Goal: Register for event/course

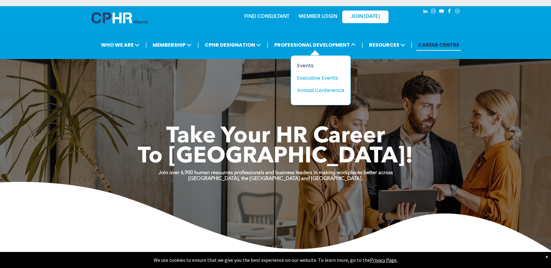
click at [305, 64] on div "Events" at bounding box center [318, 66] width 43 height 8
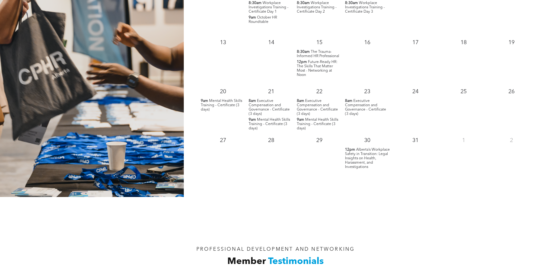
scroll to position [669, 0]
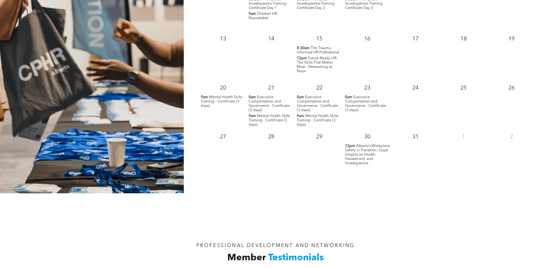
click at [358, 153] on span "Alberta’s Workplace Safety in Transition: Legal Insights on Health, Harassment,…" at bounding box center [367, 154] width 45 height 21
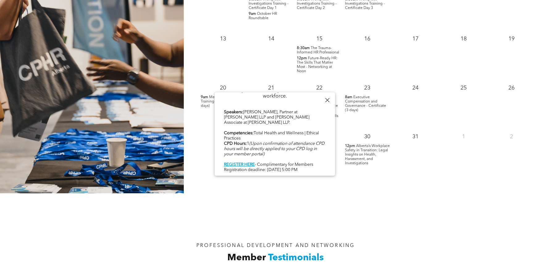
scroll to position [323, 0]
click at [244, 162] on b "REGISTER HERE" at bounding box center [239, 164] width 31 height 4
click at [431, 224] on div "PROFESSIONAL DEVELOPMENT AND NETWORKING Member Testimonials" at bounding box center [275, 234] width 551 height 82
click at [325, 100] on div at bounding box center [327, 100] width 8 height 8
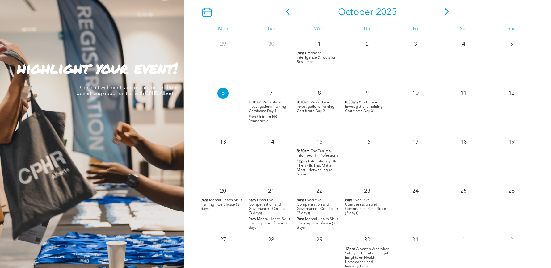
scroll to position [514, 0]
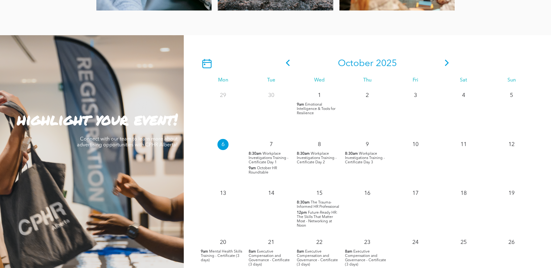
click at [446, 64] on icon at bounding box center [446, 63] width 9 height 6
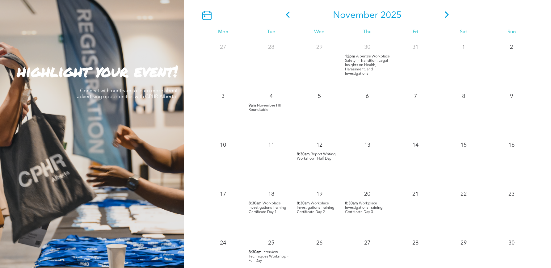
scroll to position [566, 0]
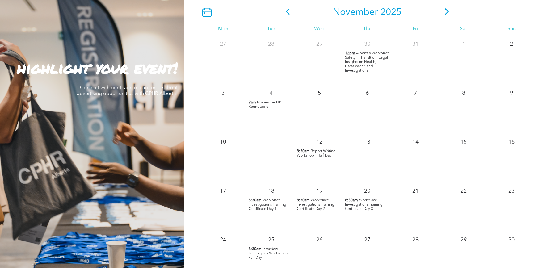
click at [287, 11] on icon at bounding box center [287, 11] width 4 height 6
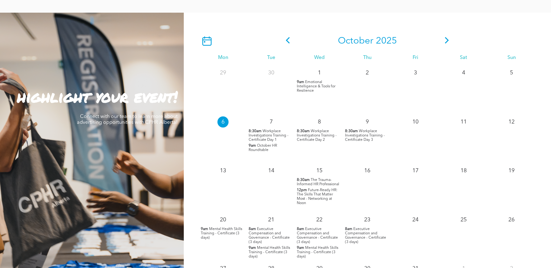
scroll to position [514, 0]
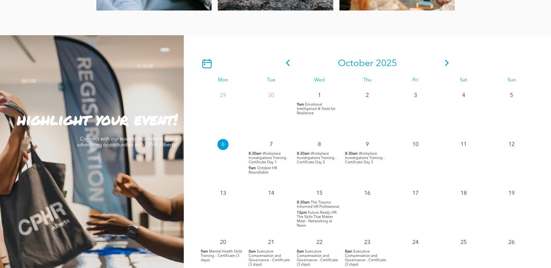
click at [444, 61] on icon at bounding box center [446, 63] width 9 height 6
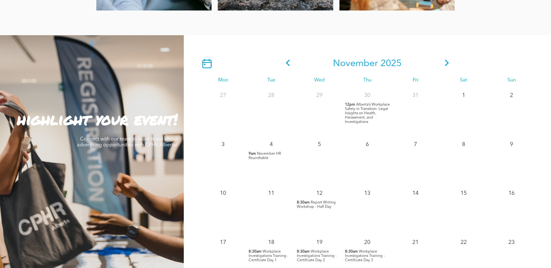
click at [446, 64] on icon at bounding box center [446, 63] width 4 height 6
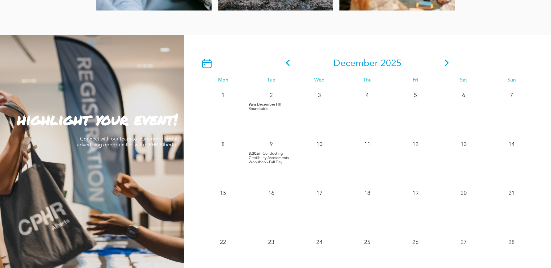
click at [444, 63] on icon at bounding box center [446, 63] width 9 height 6
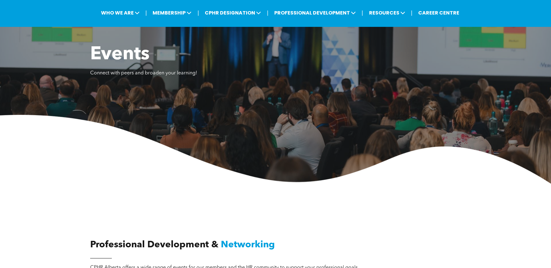
scroll to position [0, 0]
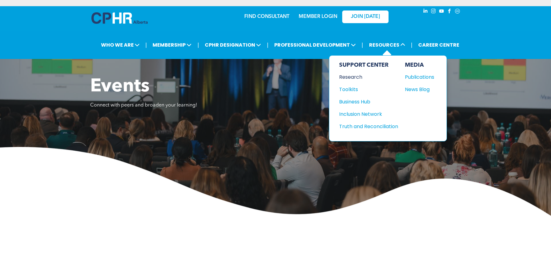
click at [354, 77] on div "Research" at bounding box center [365, 77] width 53 height 8
